Goal: Check status: Check status

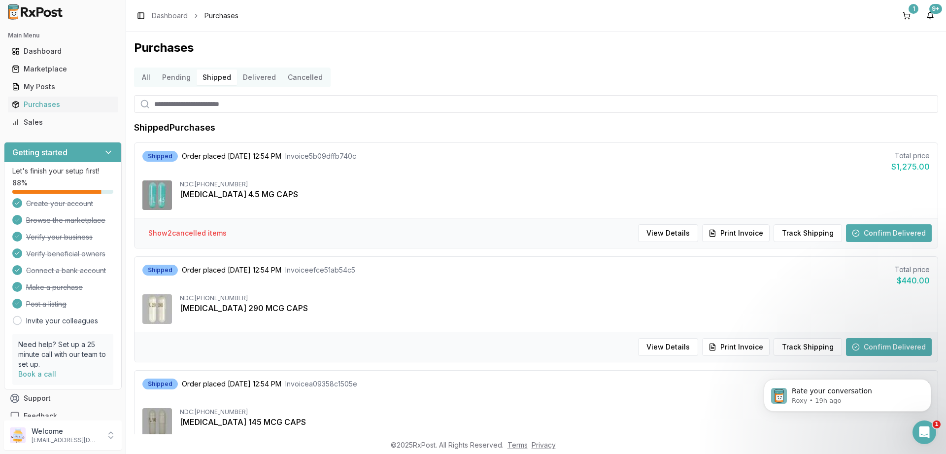
click at [250, 77] on button "Delivered" at bounding box center [259, 77] width 45 height 16
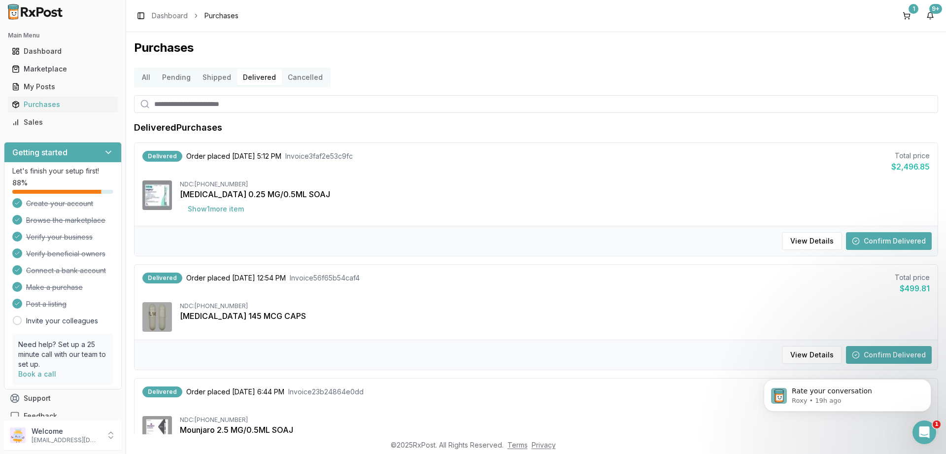
click at [217, 77] on button "Shipped" at bounding box center [217, 77] width 40 height 16
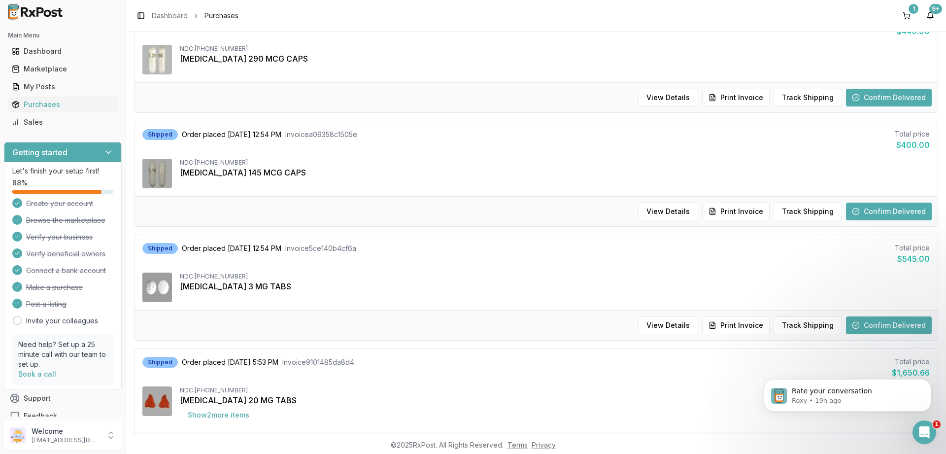
scroll to position [591, 0]
click at [876, 319] on button "Confirm Delivered" at bounding box center [889, 325] width 86 height 18
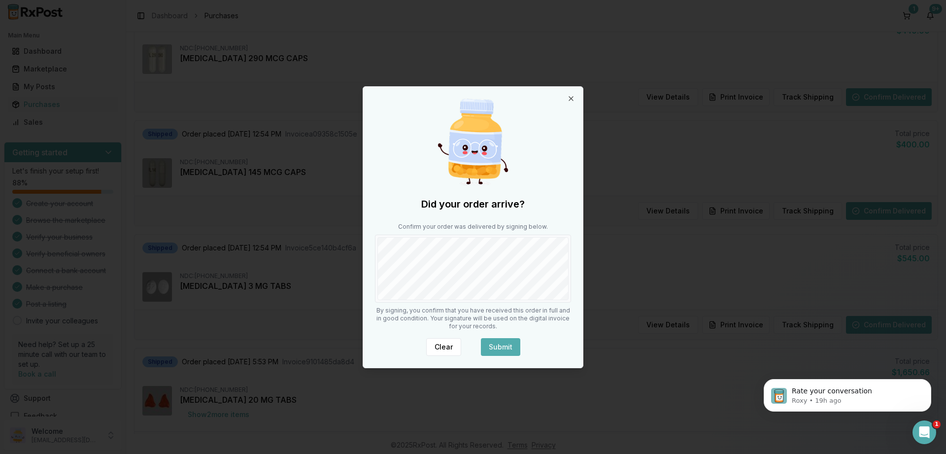
click at [498, 343] on button "Submit" at bounding box center [500, 347] width 39 height 18
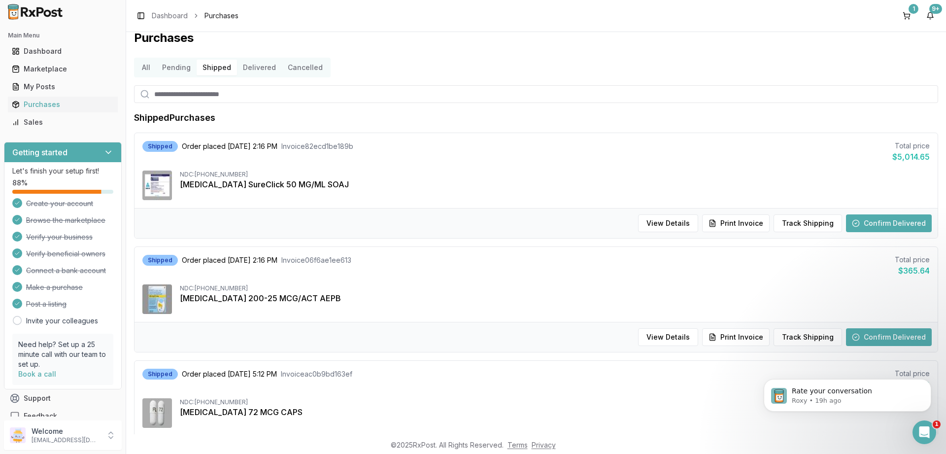
scroll to position [0, 0]
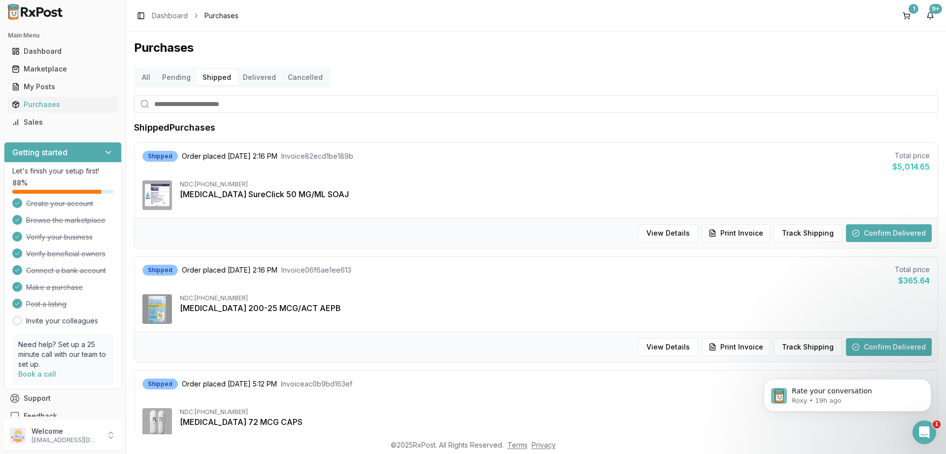
click at [258, 73] on button "Delivered" at bounding box center [259, 77] width 45 height 16
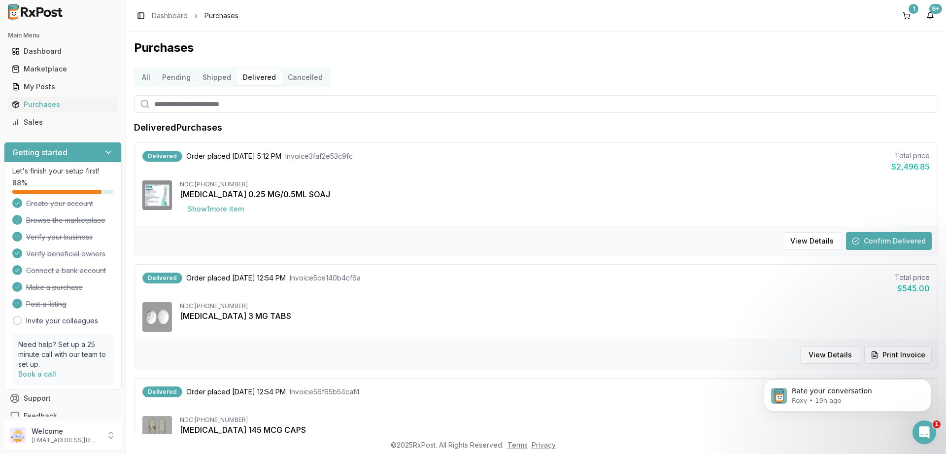
click at [211, 76] on button "Shipped" at bounding box center [217, 77] width 40 height 16
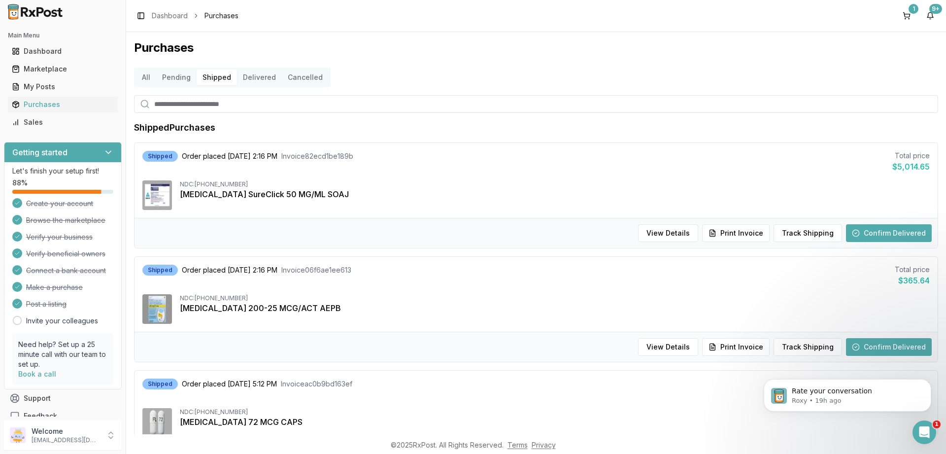
click at [249, 76] on button "Delivered" at bounding box center [259, 77] width 45 height 16
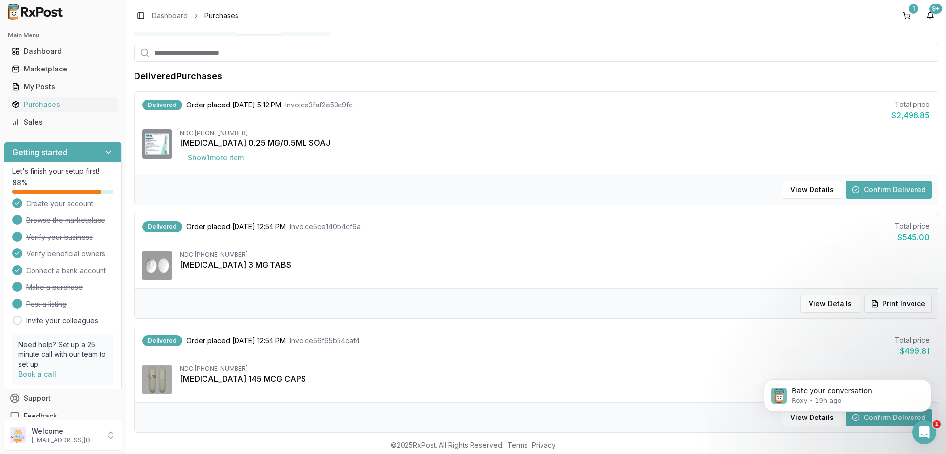
scroll to position [118, 0]
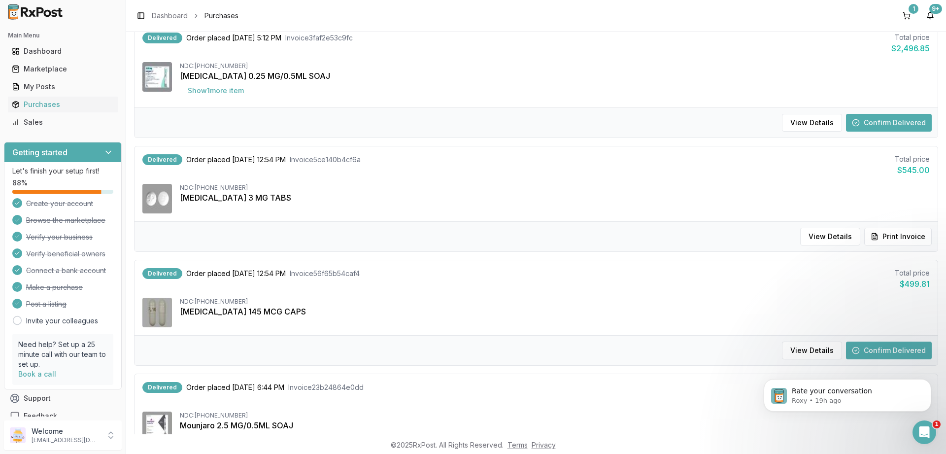
click at [886, 343] on button "Confirm Delivered" at bounding box center [889, 350] width 86 height 18
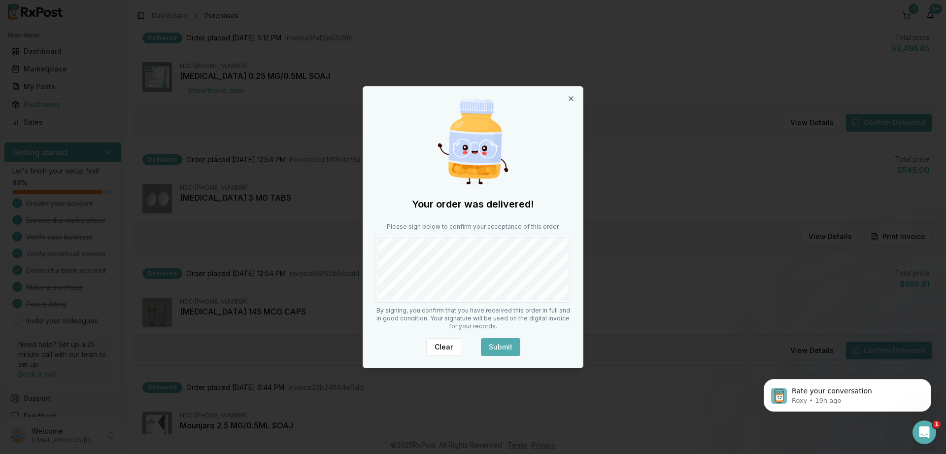
click at [499, 344] on button "Submit" at bounding box center [500, 347] width 39 height 18
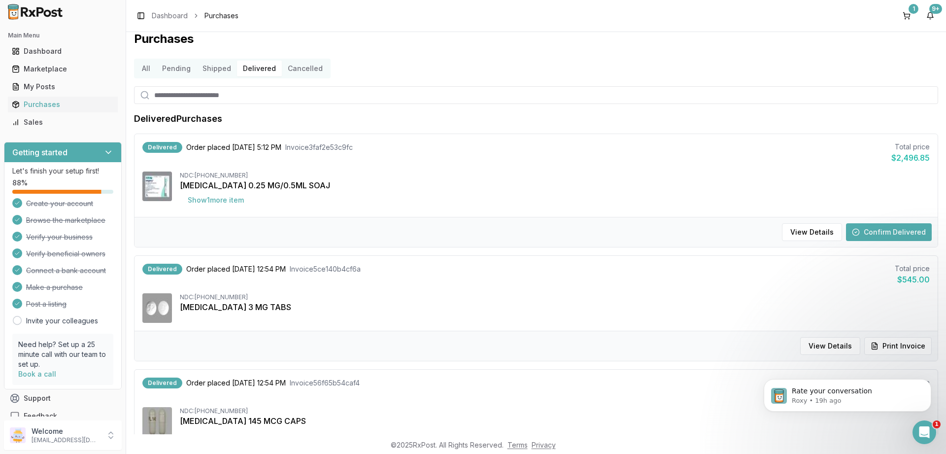
scroll to position [0, 0]
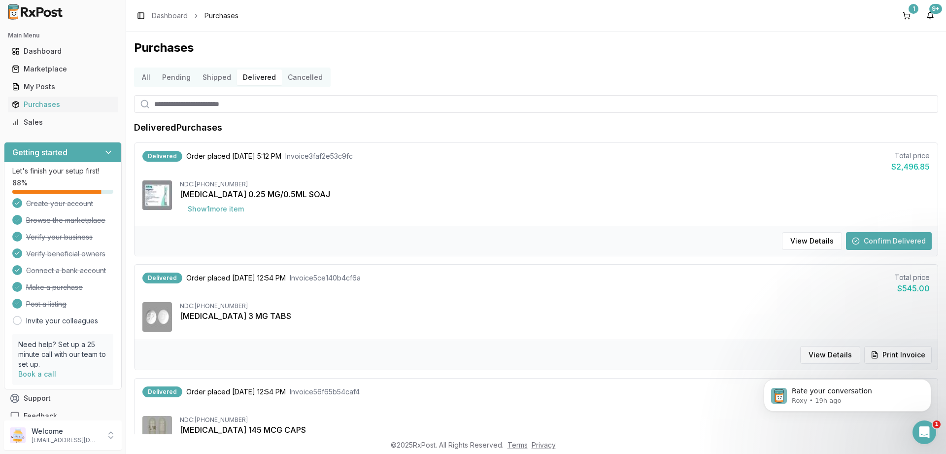
click at [209, 75] on button "Shipped" at bounding box center [217, 77] width 40 height 16
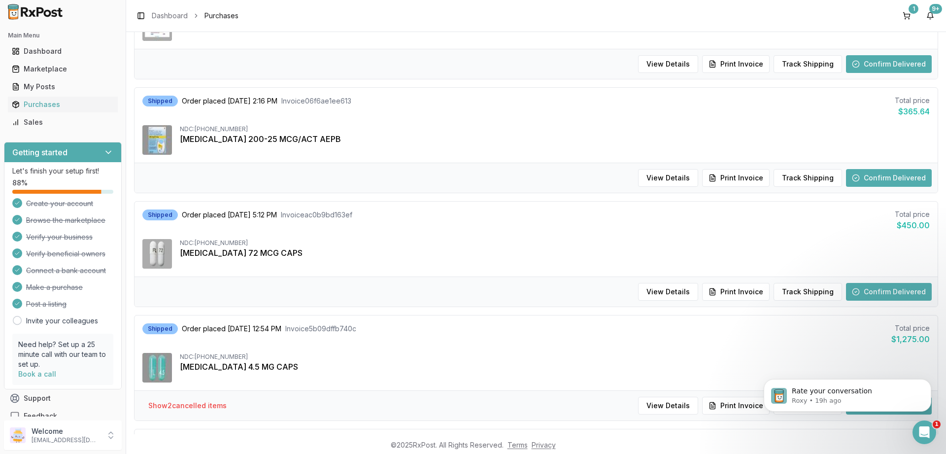
scroll to position [177, 0]
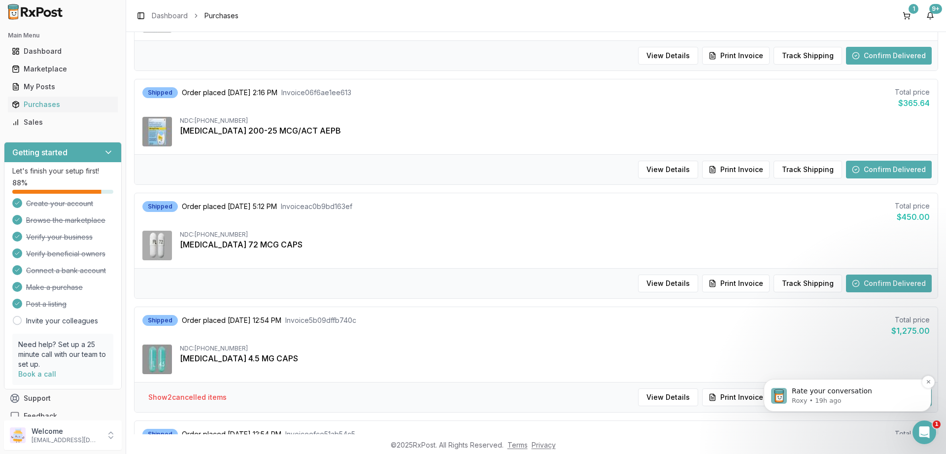
click at [880, 399] on p "Roxy • 19h ago" at bounding box center [855, 400] width 127 height 9
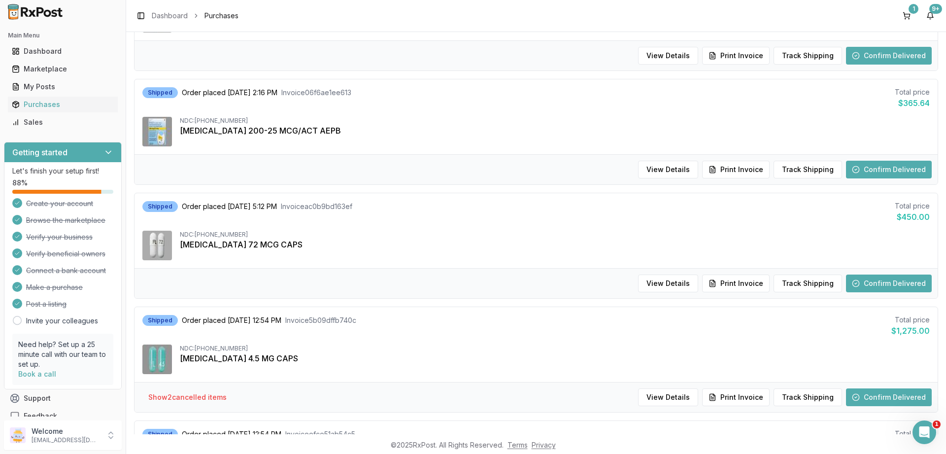
scroll to position [518, 0]
click at [891, 398] on button "Confirm Delivered" at bounding box center [889, 397] width 86 height 18
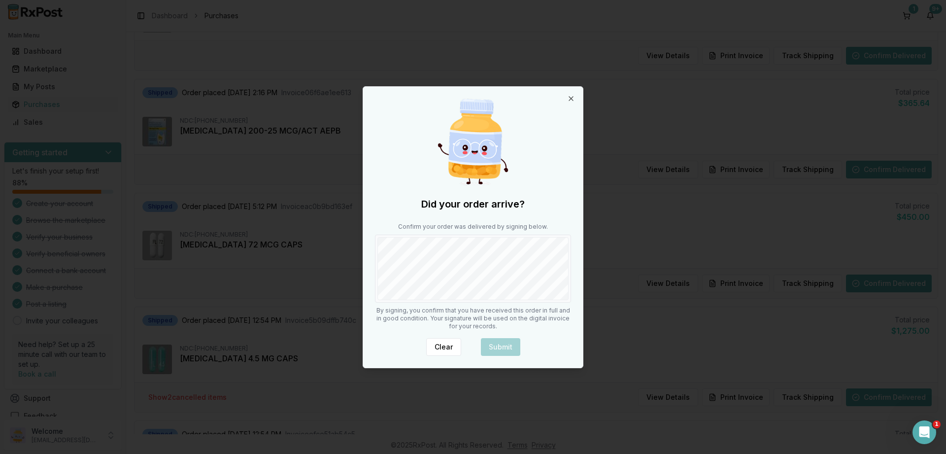
scroll to position [177, 0]
click at [502, 342] on button "Submit" at bounding box center [500, 347] width 39 height 18
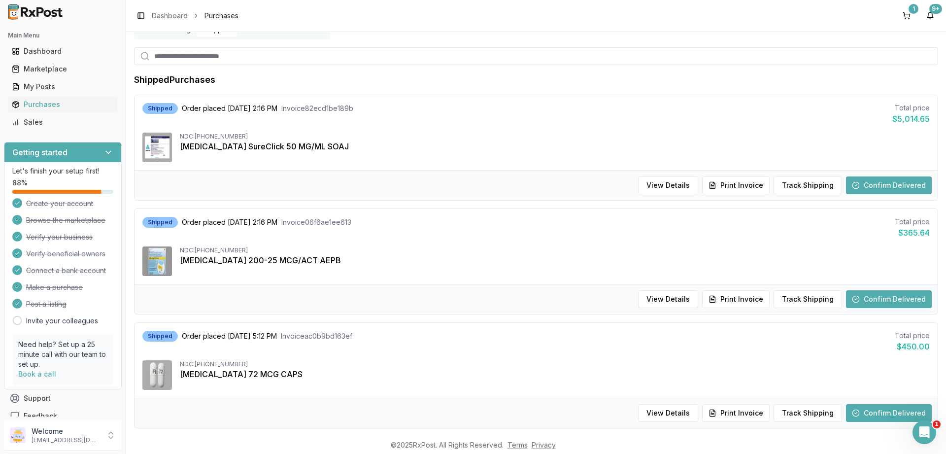
scroll to position [27, 0]
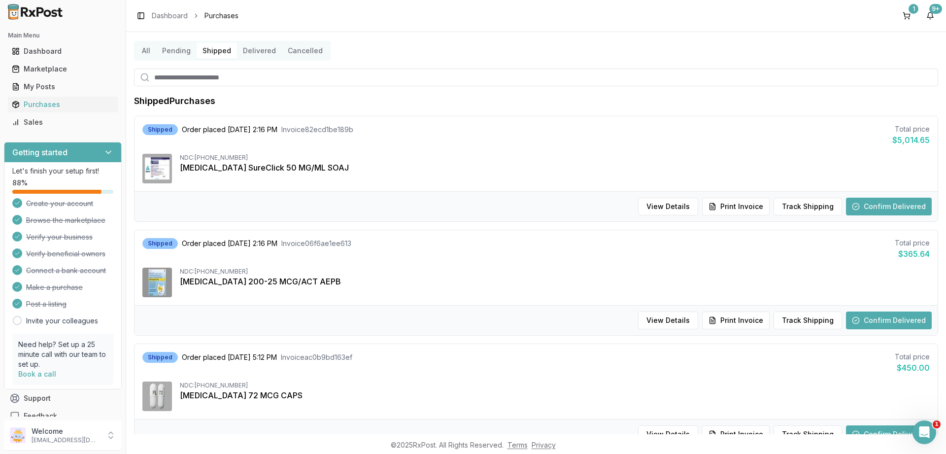
click at [864, 203] on button "Confirm Delivered" at bounding box center [889, 207] width 86 height 18
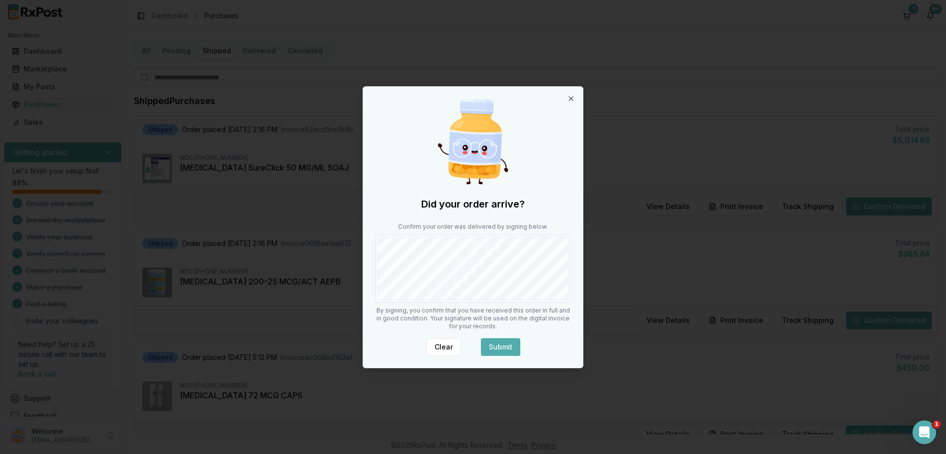
click at [495, 347] on button "Submit" at bounding box center [500, 347] width 39 height 18
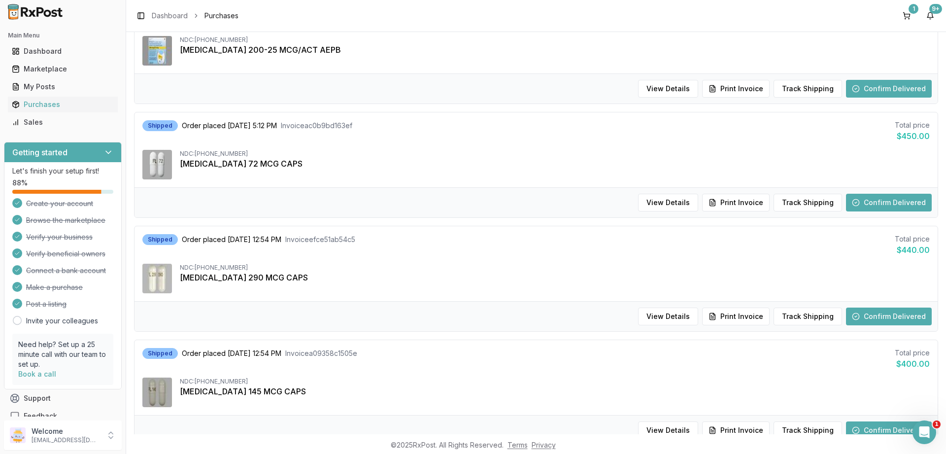
scroll to position [0, 0]
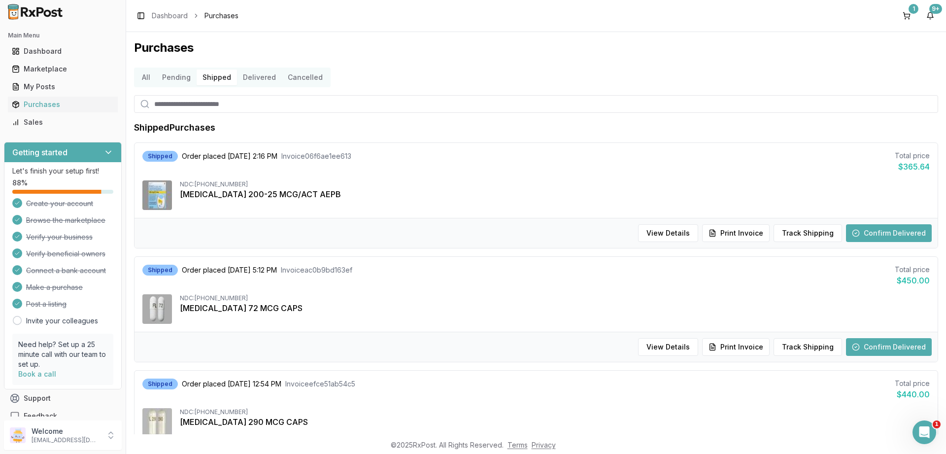
click at [256, 76] on button "Delivered" at bounding box center [259, 77] width 45 height 16
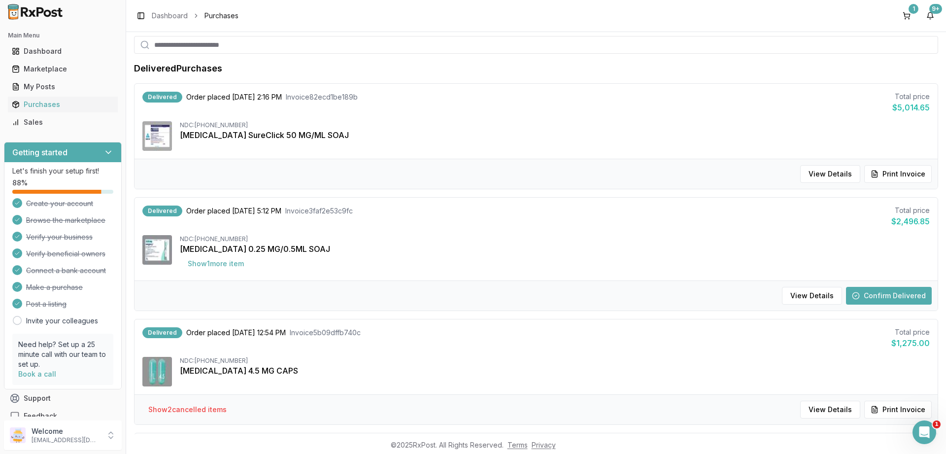
click at [882, 288] on button "Confirm Delivered" at bounding box center [889, 296] width 86 height 18
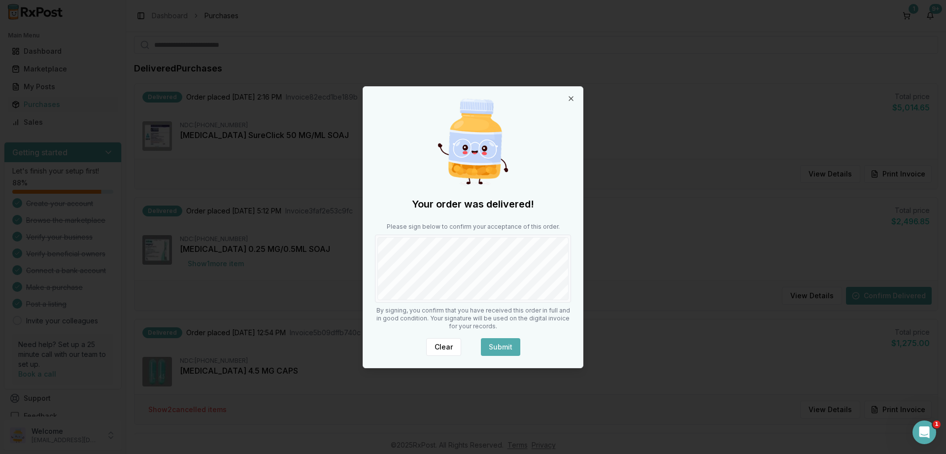
click at [503, 348] on button "Submit" at bounding box center [500, 347] width 39 height 18
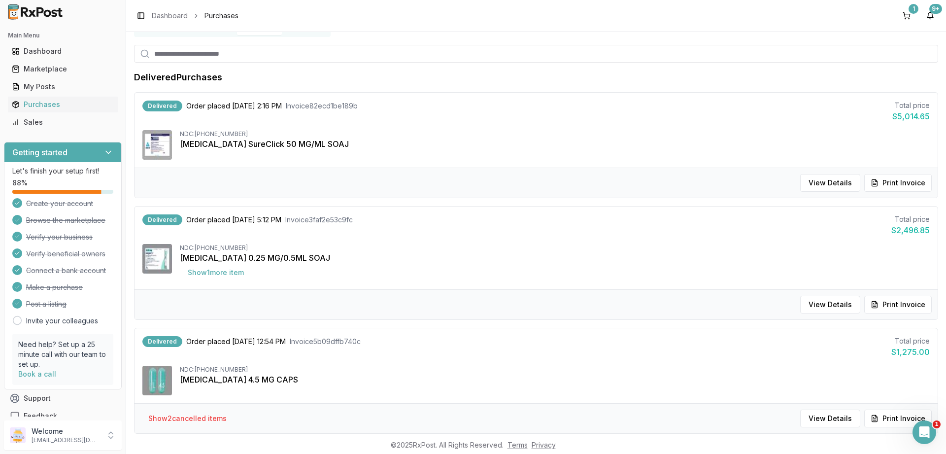
scroll to position [0, 0]
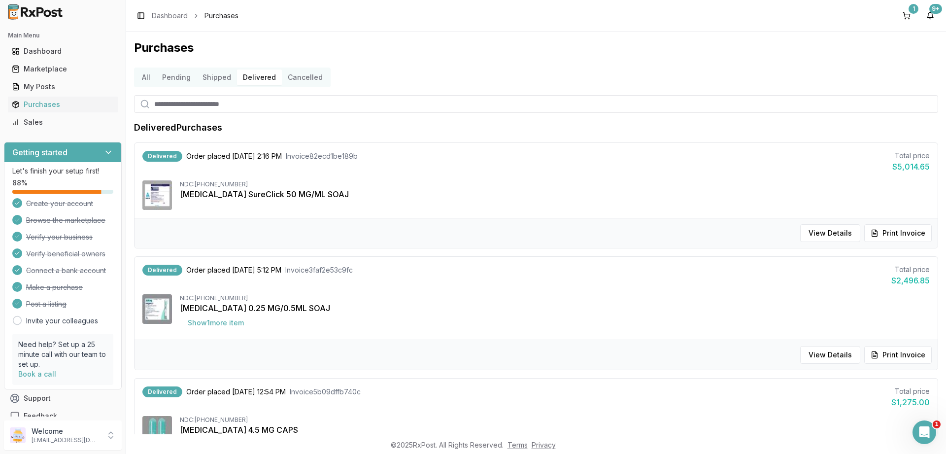
click at [222, 76] on button "Shipped" at bounding box center [217, 77] width 40 height 16
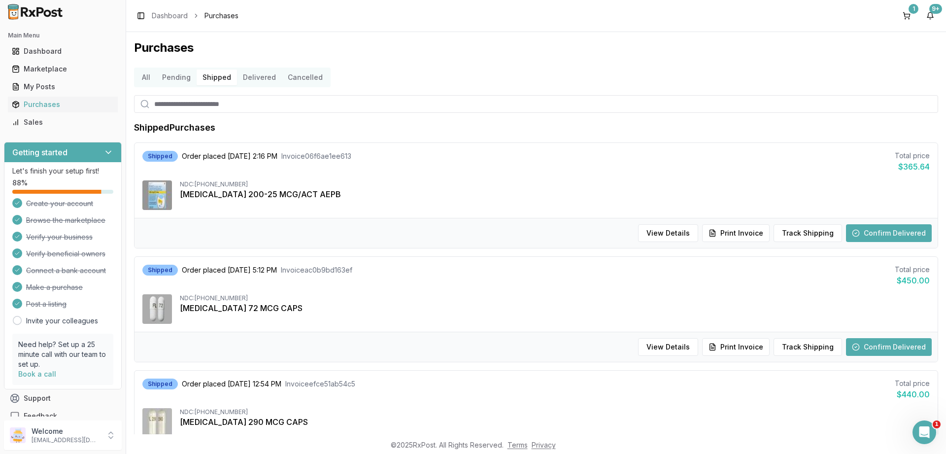
scroll to position [177, 0]
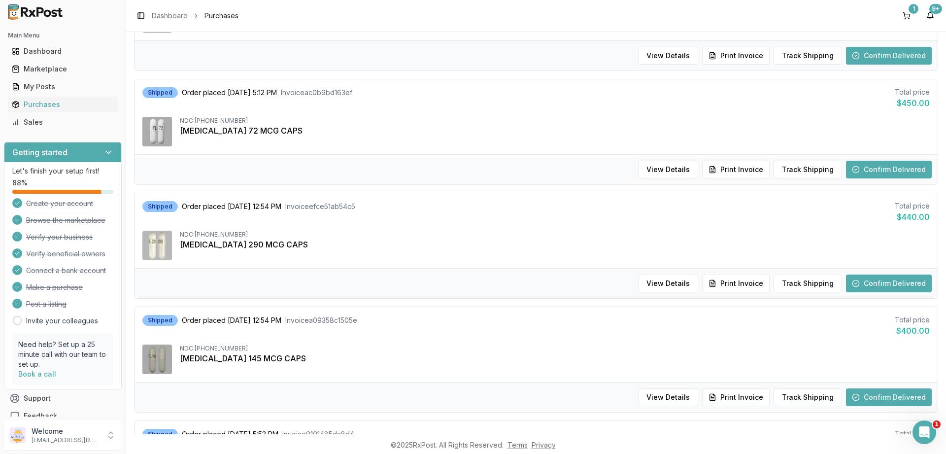
click at [874, 286] on button "Confirm Delivered" at bounding box center [889, 283] width 86 height 18
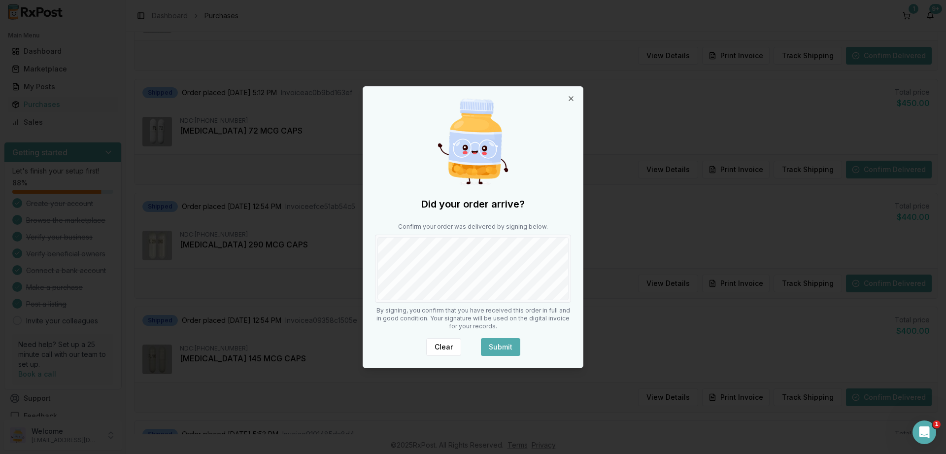
click at [505, 344] on button "Submit" at bounding box center [500, 347] width 39 height 18
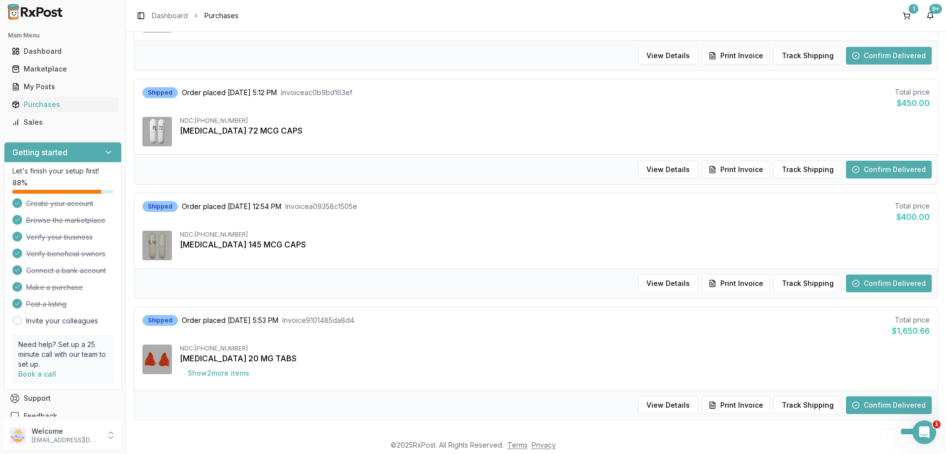
click at [902, 280] on button "Confirm Delivered" at bounding box center [889, 283] width 86 height 18
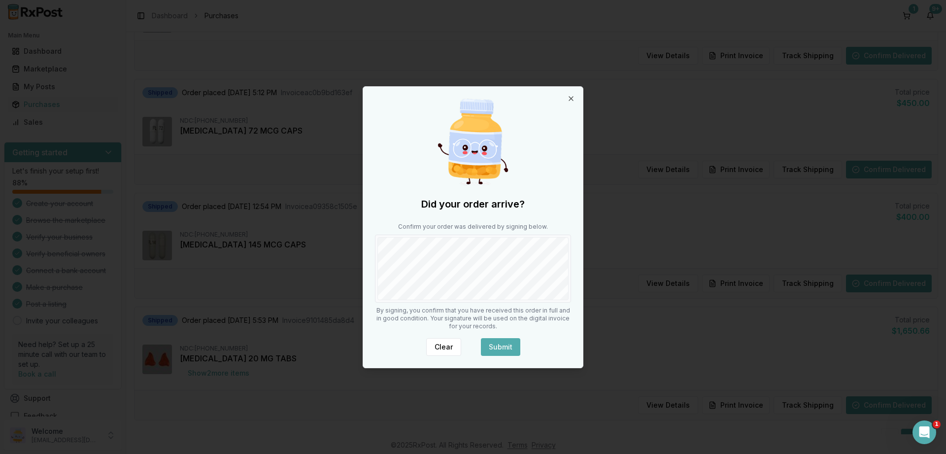
click at [504, 343] on button "Submit" at bounding box center [500, 347] width 39 height 18
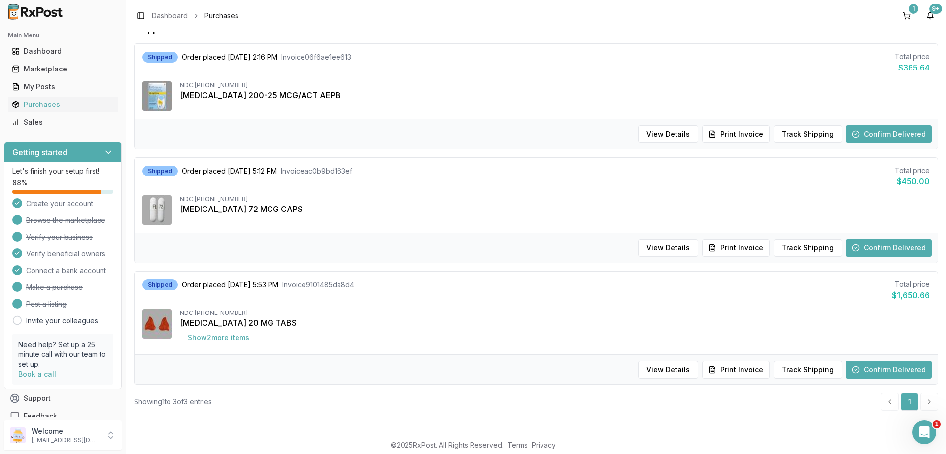
scroll to position [99, 0]
